Goal: Navigation & Orientation: Understand site structure

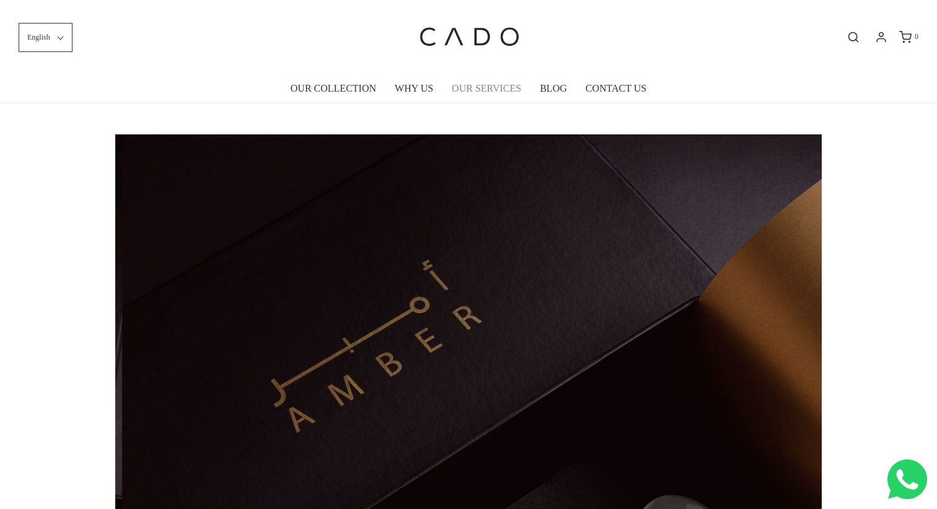
scroll to position [0, 707]
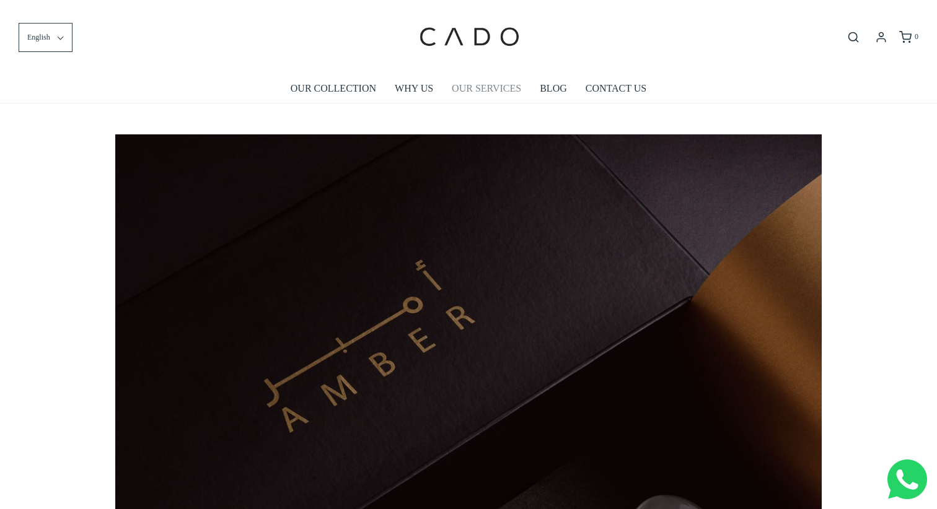
click at [457, 82] on link "OUR SERVICES" at bounding box center [486, 88] width 69 height 29
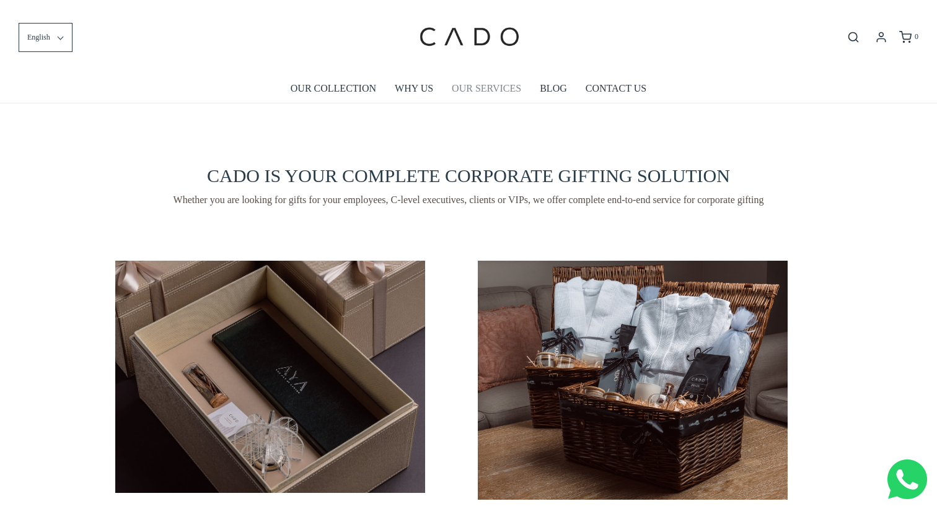
click at [480, 92] on link "OUR SERVICES" at bounding box center [486, 88] width 69 height 29
click at [355, 92] on link "OUR COLLECTION" at bounding box center [334, 88] width 86 height 29
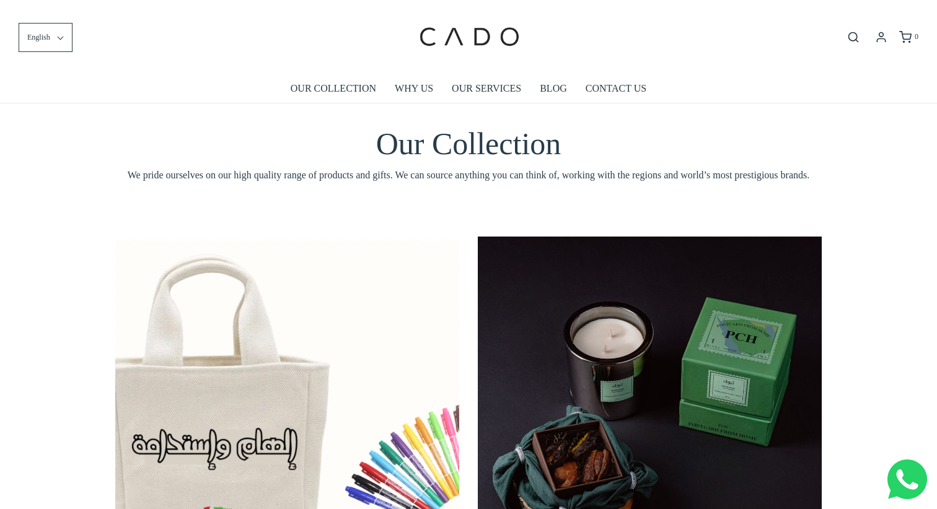
click at [538, 87] on li "BLOG" at bounding box center [554, 88] width 46 height 29
click at [597, 93] on link "CONTACT US" at bounding box center [616, 88] width 61 height 29
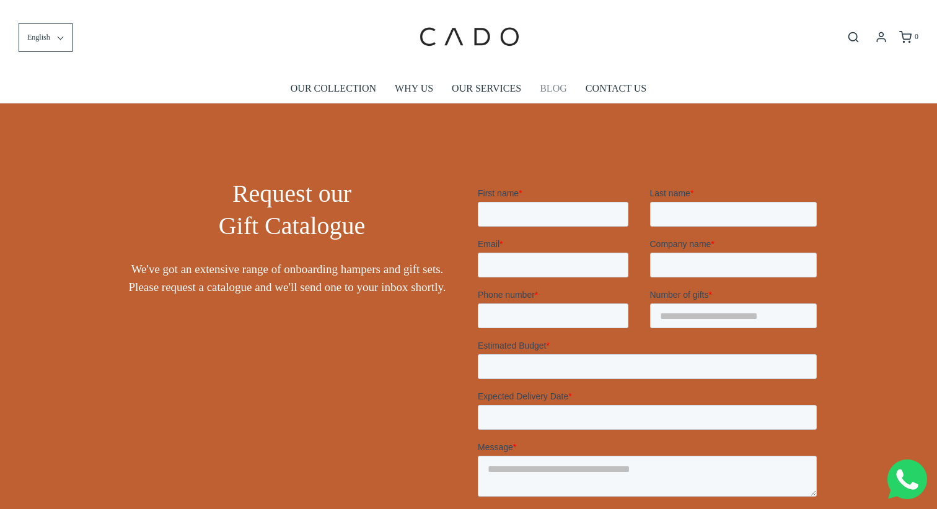
click at [557, 83] on link "BLOG" at bounding box center [553, 88] width 27 height 29
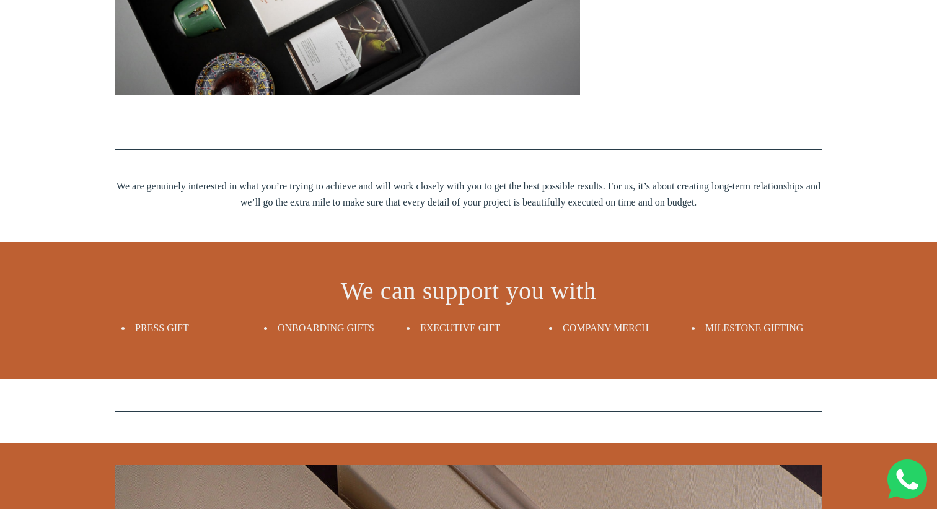
scroll to position [1311, 0]
